Goal: Task Accomplishment & Management: Complete application form

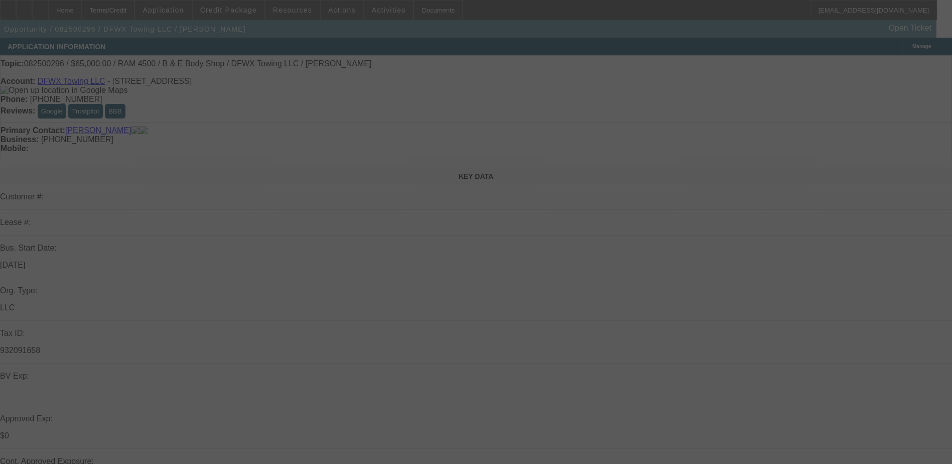
select select "0"
select select "2"
select select "0"
select select "2"
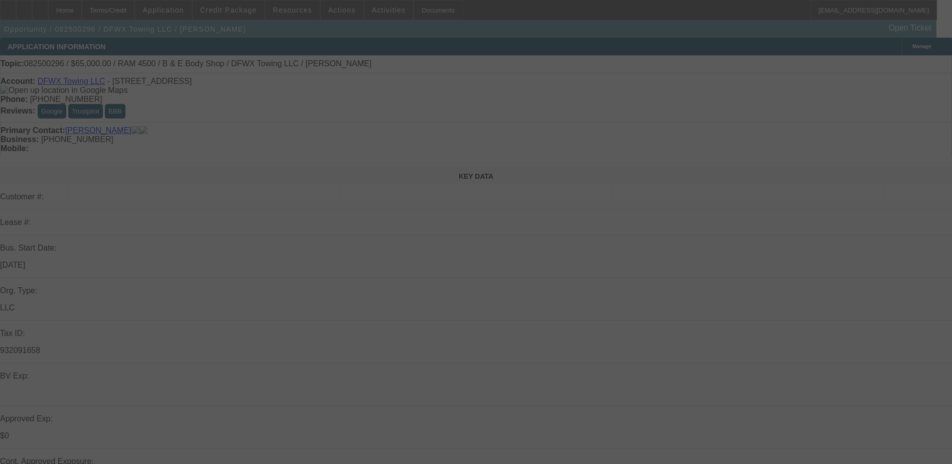
select select "0"
select select "2"
select select "0"
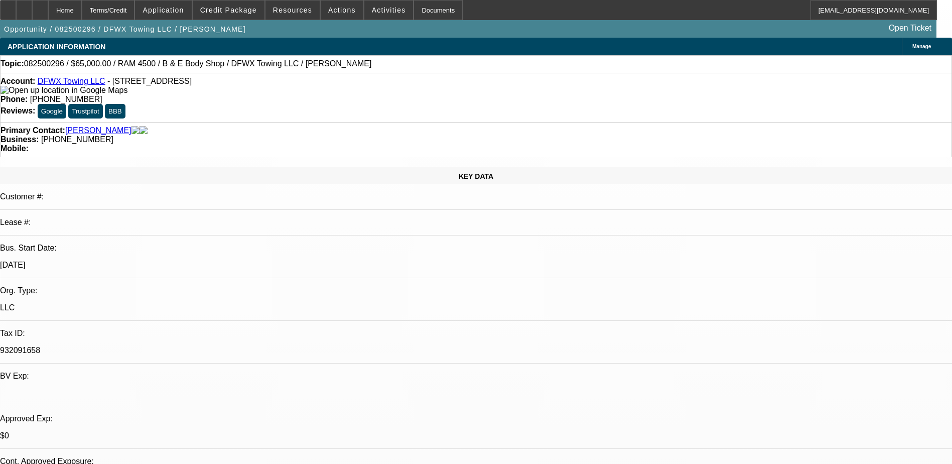
select select "1"
select select "2"
select select "6"
select select "1"
select select "2"
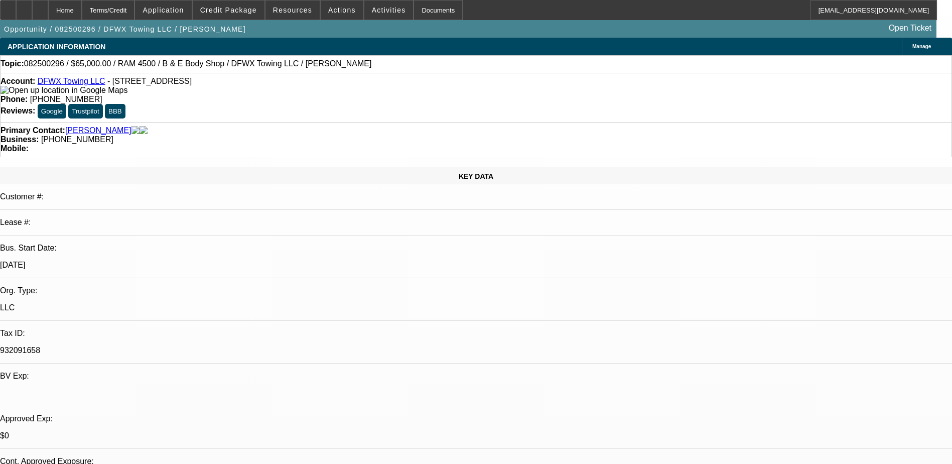
select select "6"
select select "1"
select select "2"
select select "6"
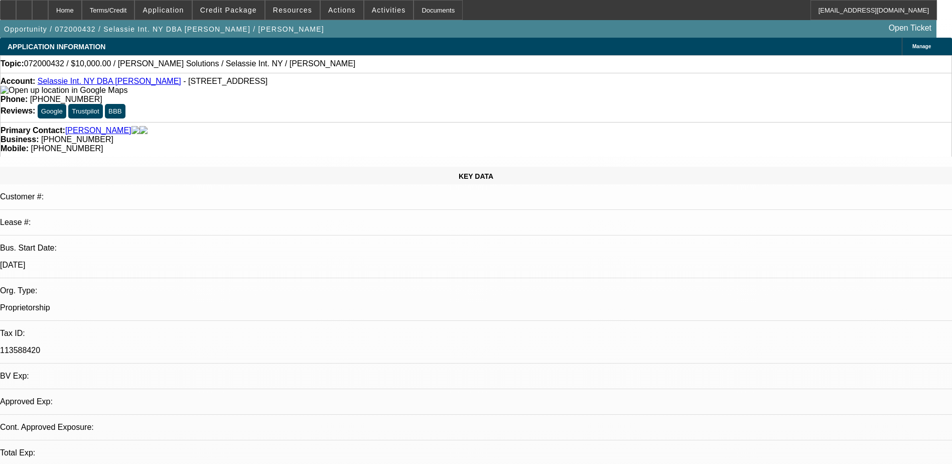
select select "0"
select select "2"
select select "0.1"
select select "1"
select select "2"
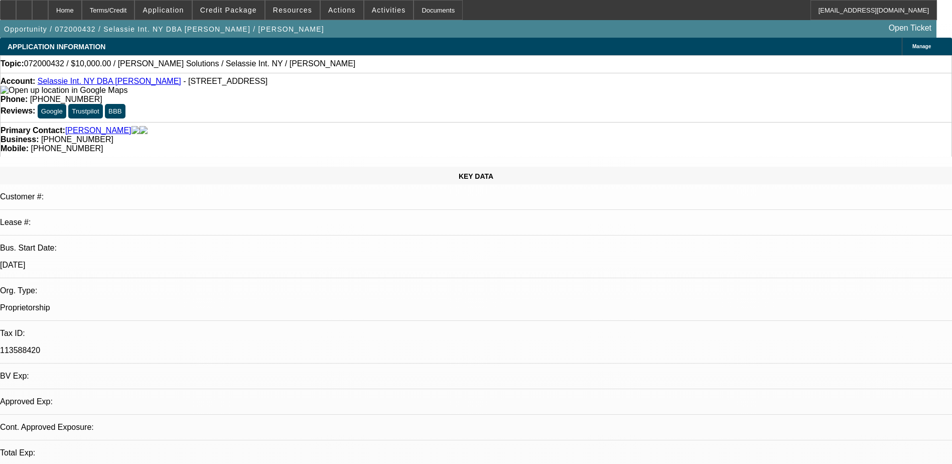
select select
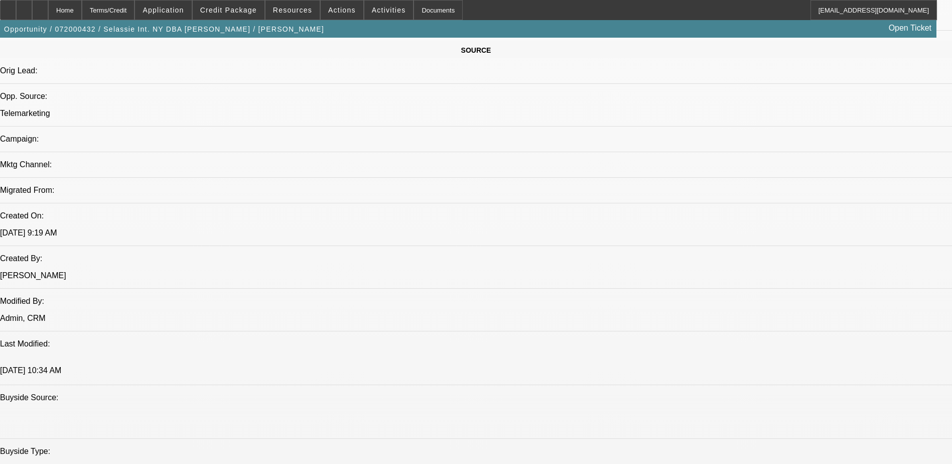
scroll to position [46, 0]
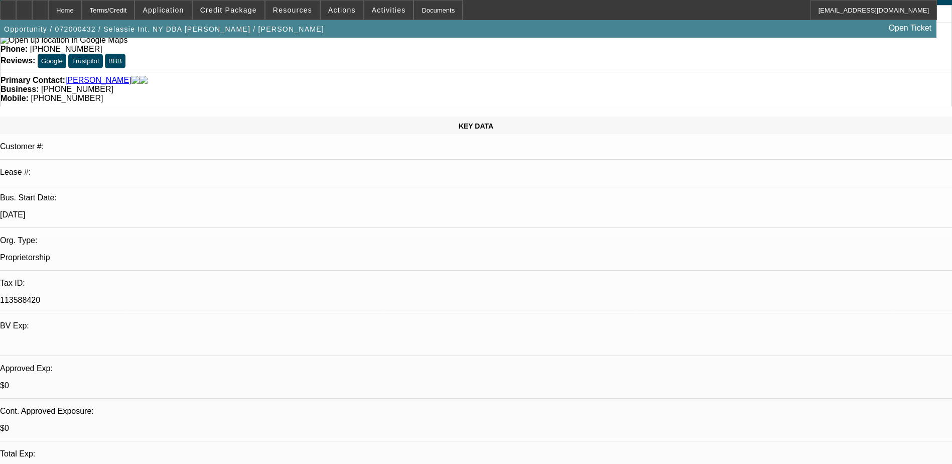
scroll to position [0, 0]
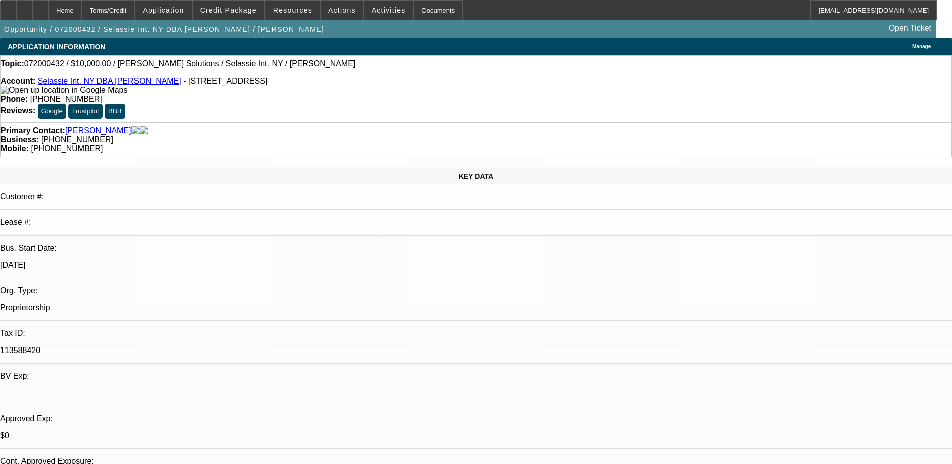
scroll to position [91, 0]
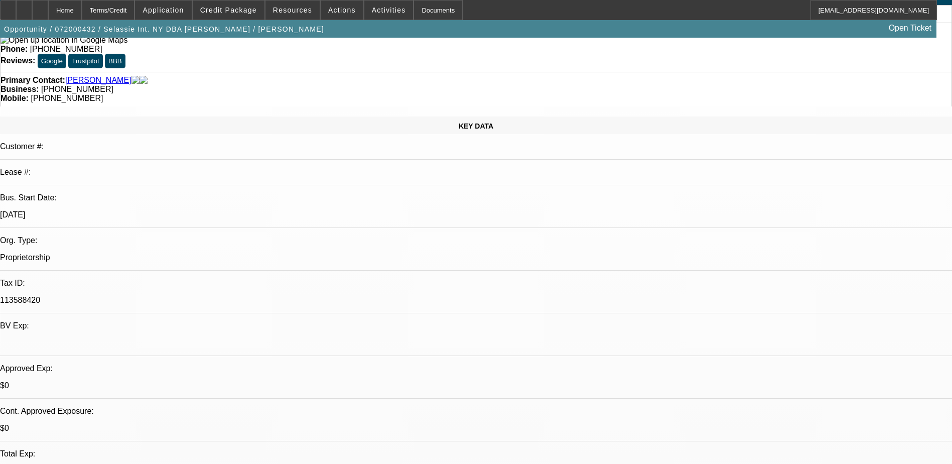
scroll to position [46, 0]
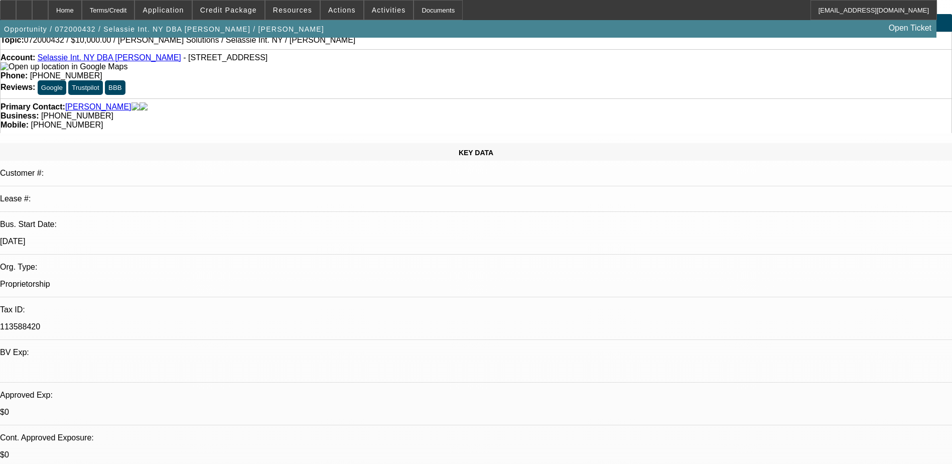
scroll to position [0, 0]
